Goal: Check status: Check status

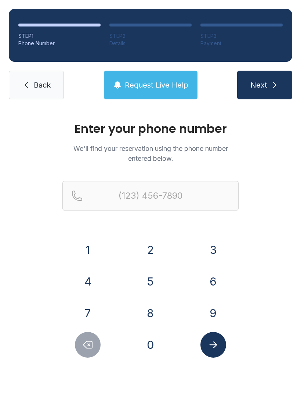
click at [162, 245] on button "2" at bounding box center [151, 250] width 26 height 26
click at [222, 288] on button "6" at bounding box center [214, 281] width 26 height 26
click at [156, 251] on button "2" at bounding box center [151, 250] width 26 height 26
click at [218, 253] on button "3" at bounding box center [214, 250] width 26 height 26
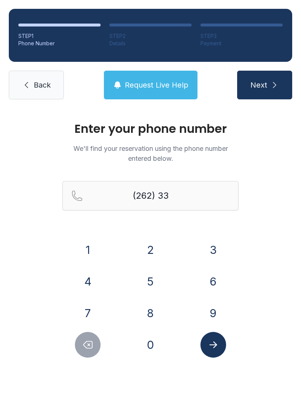
click at [161, 329] on div "1 2 3 4 5 6 7 8 9 0" at bounding box center [150, 297] width 176 height 121
click at [153, 343] on button "0" at bounding box center [151, 345] width 26 height 26
click at [80, 304] on button "7" at bounding box center [88, 313] width 26 height 26
click at [198, 286] on div "6" at bounding box center [213, 281] width 51 height 26
click at [151, 251] on button "2" at bounding box center [151, 250] width 26 height 26
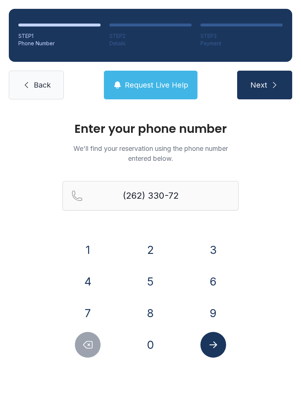
click at [98, 274] on button "4" at bounding box center [88, 281] width 26 height 26
click at [71, 331] on div "1 2 3 4 5 6 7 8 9 0" at bounding box center [150, 297] width 176 height 121
click at [84, 344] on icon "Delete number" at bounding box center [88, 344] width 9 height 7
click at [206, 286] on button "6" at bounding box center [214, 281] width 26 height 26
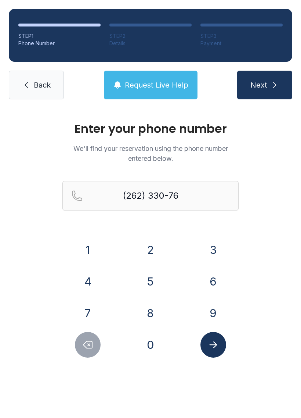
click at [155, 244] on button "2" at bounding box center [151, 250] width 26 height 26
click at [96, 281] on button "4" at bounding box center [88, 281] width 26 height 26
click at [82, 350] on button "Delete number" at bounding box center [88, 345] width 26 height 26
click at [93, 246] on button "1" at bounding box center [88, 250] width 26 height 26
type input "[PHONE_NUMBER]"
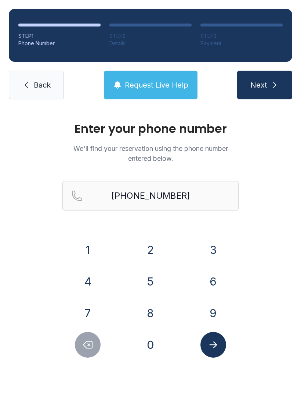
click at [217, 350] on button "Submit lookup form" at bounding box center [214, 345] width 26 height 26
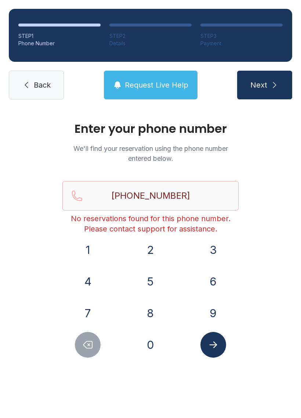
click at [35, 76] on link "Back" at bounding box center [36, 85] width 55 height 29
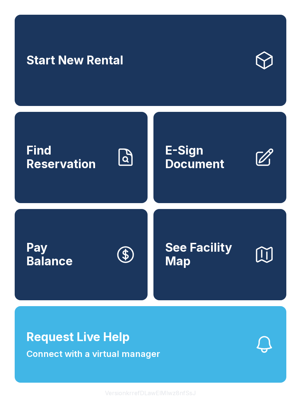
click at [99, 360] on span "Connect with a virtual manager" at bounding box center [93, 353] width 134 height 13
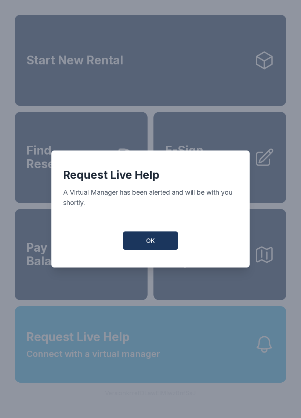
click at [151, 245] on span "OK" at bounding box center [150, 240] width 9 height 9
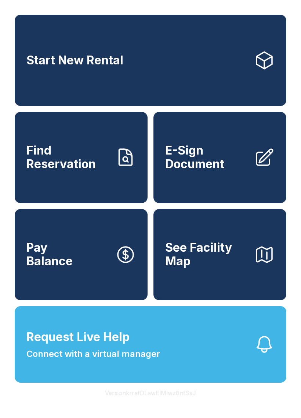
click at [199, 417] on div "Start New Rental Find Reservation E-Sign Document Pay Balance See Facility Map …" at bounding box center [150, 209] width 301 height 418
click at [165, 403] on button "Version krrefDLawElMlwz8nfSsJ" at bounding box center [150, 392] width 103 height 21
click at [168, 417] on div "Start New Rental Find Reservation E-Sign Document Pay Balance See Facility Map …" at bounding box center [150, 209] width 301 height 418
click at [155, 403] on button "Version krrefDLawElMlwz8nfSsJ" at bounding box center [150, 392] width 103 height 21
click at [50, 382] on button "Request Live Help Connect with a virtual manager" at bounding box center [151, 344] width 272 height 76
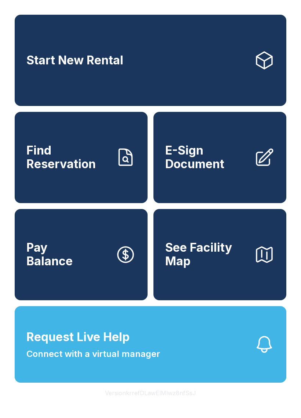
click at [62, 339] on button "Request Live Help Connect with a virtual manager" at bounding box center [151, 344] width 272 height 76
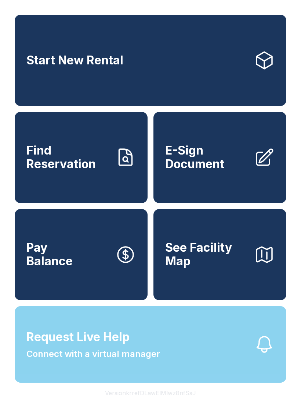
click at [247, 246] on button "See Facility Map" at bounding box center [220, 254] width 133 height 91
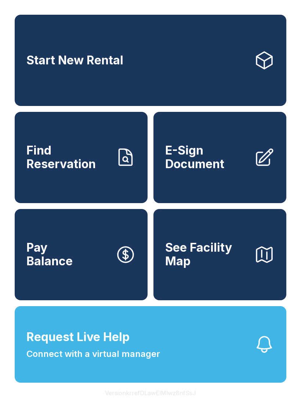
click at [221, 417] on div "Start New Rental Find Reservation E-Sign Document Pay Balance See Facility Map …" at bounding box center [150, 209] width 301 height 418
click at [240, 378] on button "Request Live Help Connect with a virtual manager" at bounding box center [151, 344] width 272 height 76
click at [222, 286] on button "See Facility Map" at bounding box center [220, 254] width 133 height 91
